Goal: Information Seeking & Learning: Learn about a topic

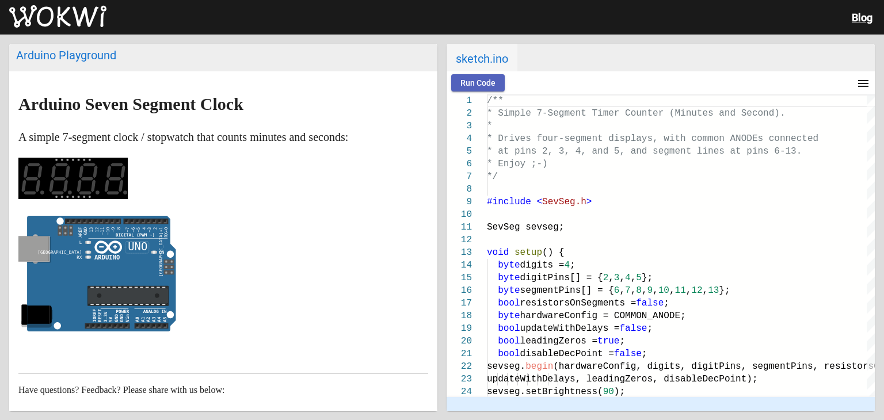
click at [482, 80] on span "Run Code" at bounding box center [478, 82] width 35 height 9
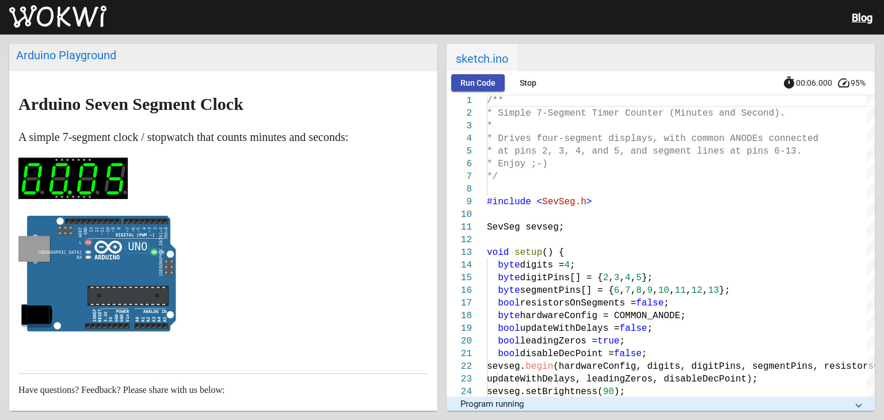
click at [428, 360] on article "Arduino Seven Segment Clock A simple 7-segment clock / stopwatch that counts mi…" at bounding box center [223, 285] width 428 height 429
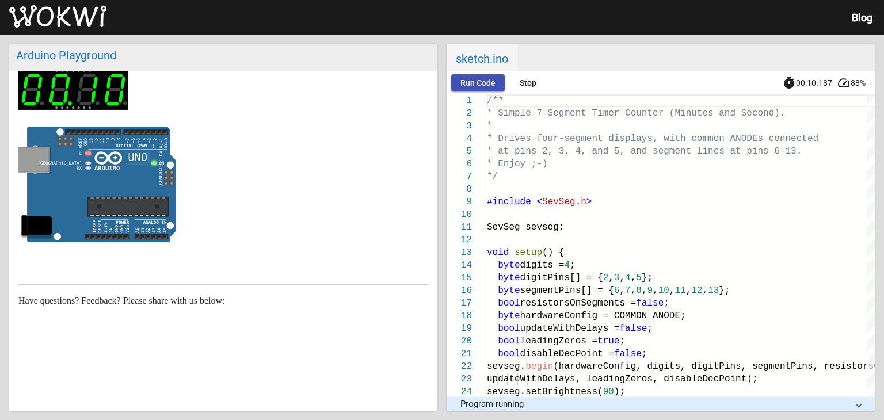
click at [440, 109] on div "Arduino Playground Arduino Seven Segment Clock A simple 7-segment clock / stopw…" at bounding box center [442, 228] width 884 height 386
click at [523, 80] on span "Stop" at bounding box center [528, 82] width 17 height 9
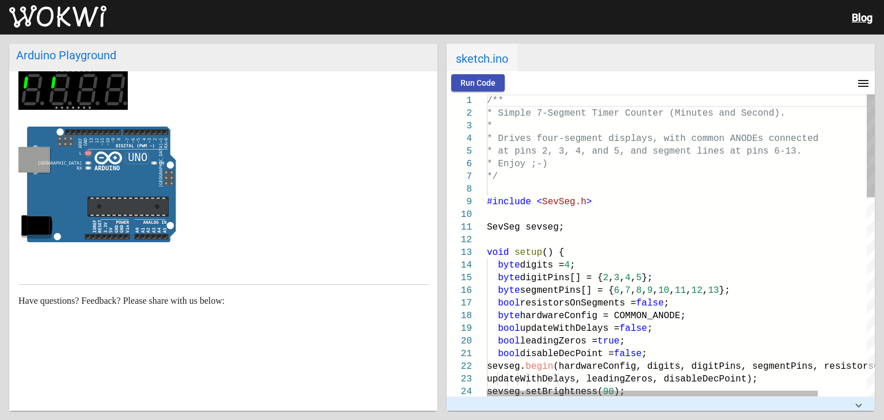
scroll to position [0, 0]
click at [555, 215] on div at bounding box center [709, 214] width 445 height 13
type textarea "/** * Simple 7-Segment Timer Counter (Minutes and Second). * * Drives four-segm…"
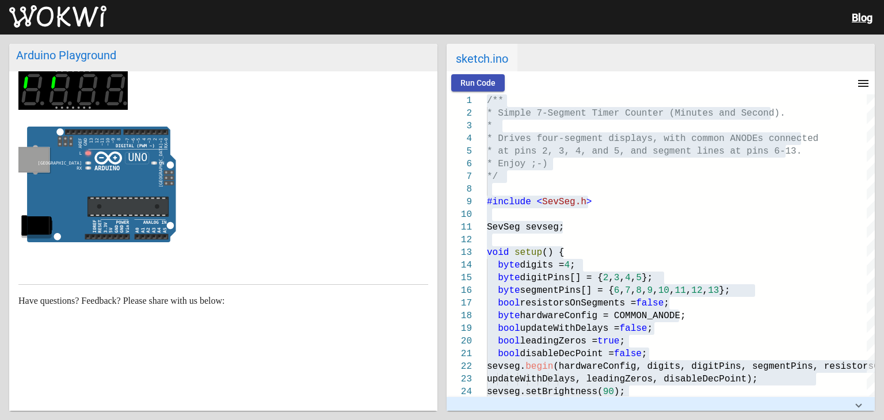
click at [325, 138] on p at bounding box center [223, 187] width 410 height 121
